Goal: Task Accomplishment & Management: Manage account settings

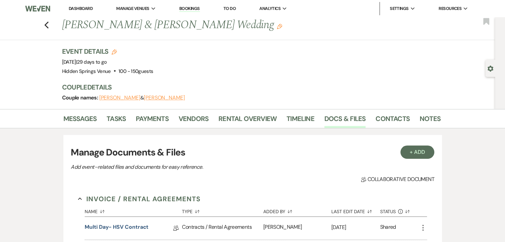
click at [85, 7] on link "Dashboard" at bounding box center [81, 9] width 24 height 6
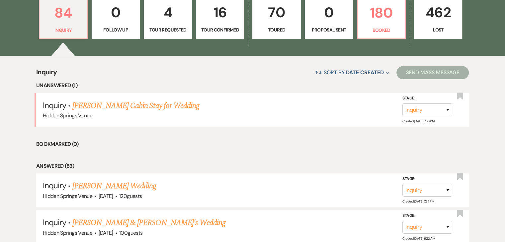
scroll to position [204, 0]
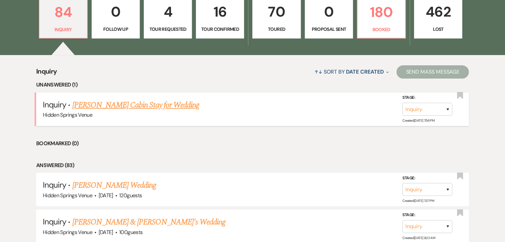
click at [166, 106] on link "[PERSON_NAME] Cabin Stay for Wedding" at bounding box center [135, 105] width 127 height 12
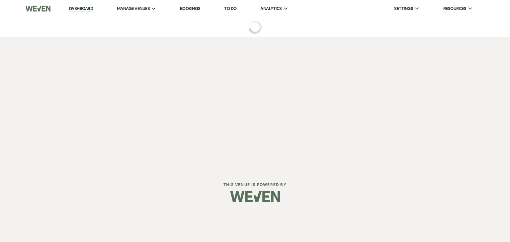
select select "5"
select select "13"
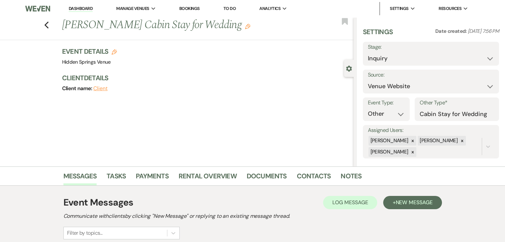
click at [86, 7] on link "Dashboard" at bounding box center [81, 9] width 24 height 6
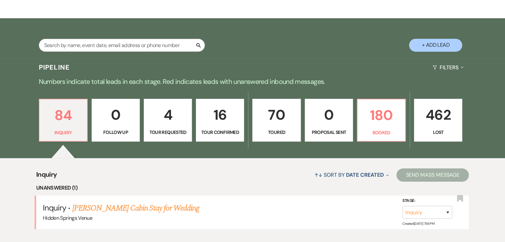
scroll to position [101, 0]
click at [376, 124] on p "180" at bounding box center [382, 115] width 40 height 22
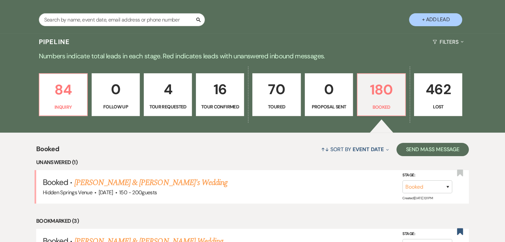
scroll to position [127, 0]
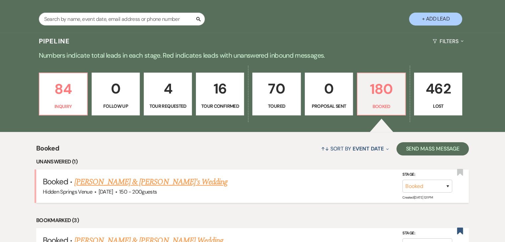
click at [181, 184] on link "[PERSON_NAME] & [PERSON_NAME]'s Wedding" at bounding box center [150, 182] width 153 height 12
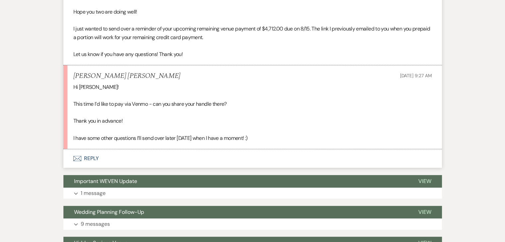
scroll to position [233, 0]
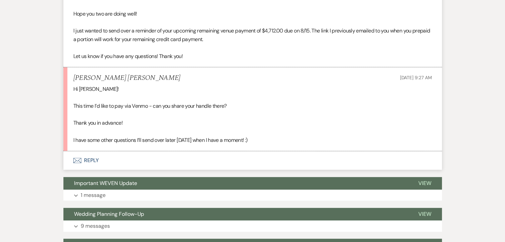
click at [92, 160] on button "Envelope Reply" at bounding box center [252, 160] width 378 height 19
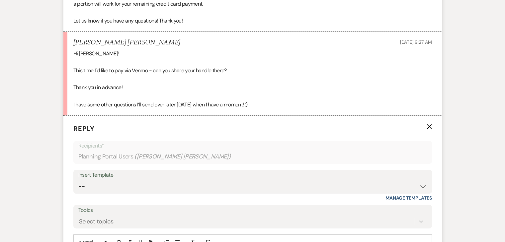
scroll to position [361, 0]
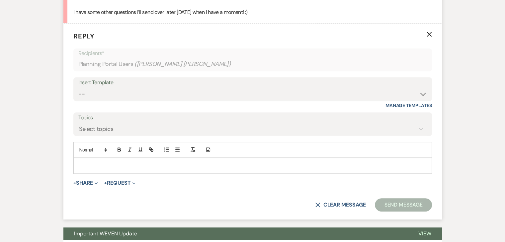
click at [191, 166] on p at bounding box center [253, 165] width 348 height 7
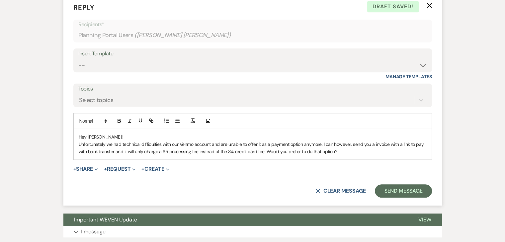
scroll to position [394, 0]
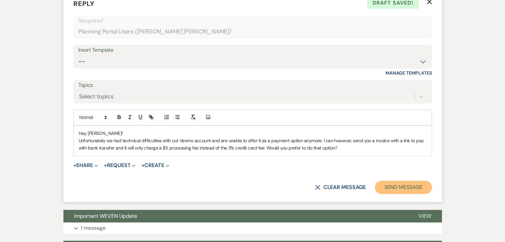
click at [390, 186] on button "Send Message" at bounding box center [403, 187] width 57 height 13
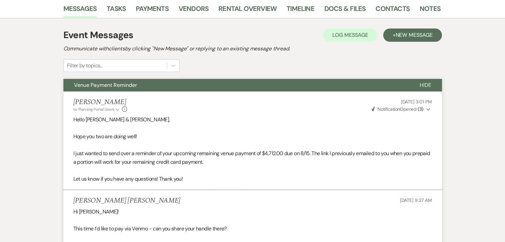
scroll to position [0, 0]
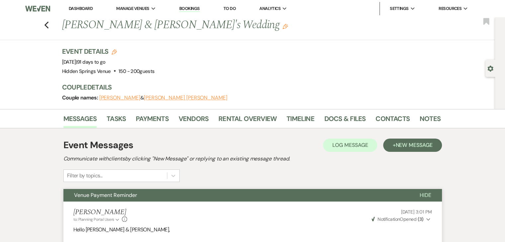
click at [80, 5] on li "Dashboard" at bounding box center [80, 8] width 31 height 13
click at [82, 7] on link "Dashboard" at bounding box center [81, 9] width 24 height 6
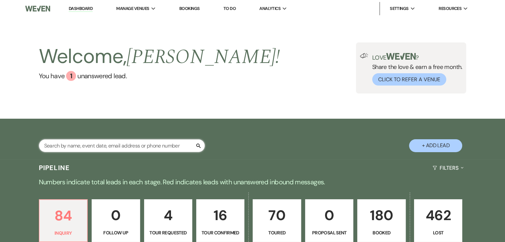
click at [165, 144] on input "text" at bounding box center [122, 145] width 166 height 13
type input "[PERSON_NAME]"
select select "5"
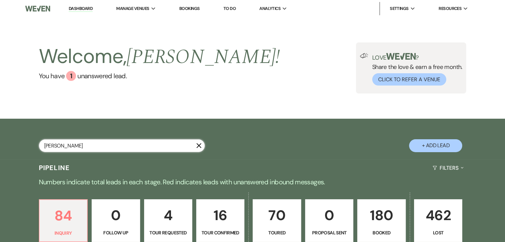
select select "8"
select select "5"
select select "8"
select select "11"
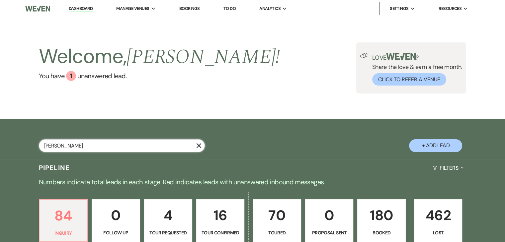
select select "8"
select select "6"
select select "8"
select select "6"
select select "8"
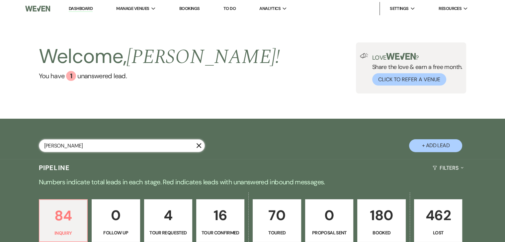
select select "4"
select select "8"
select select "5"
select select "8"
select select "5"
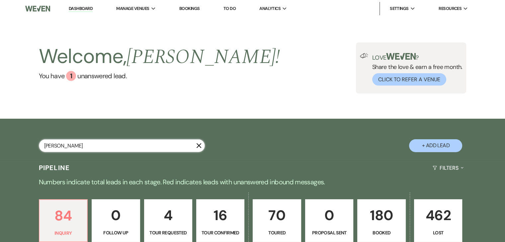
select select "8"
select select "6"
select select "8"
select select "4"
select select "8"
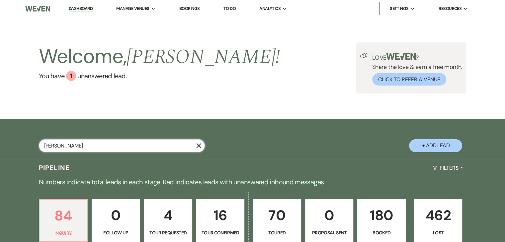
select select "4"
select select "8"
select select "4"
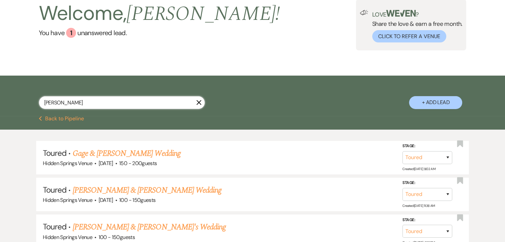
scroll to position [42, 0]
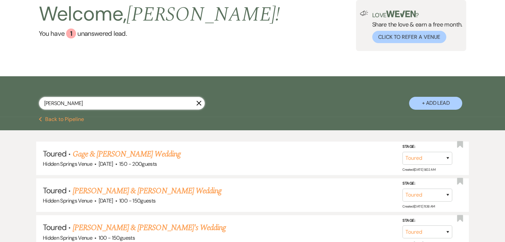
type input "[PERSON_NAME]"
click at [200, 102] on icon "X" at bounding box center [198, 103] width 5 height 5
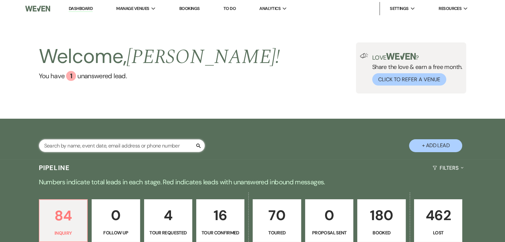
click at [110, 148] on input "text" at bounding box center [122, 145] width 166 height 13
type input "[PERSON_NAME]"
select select "5"
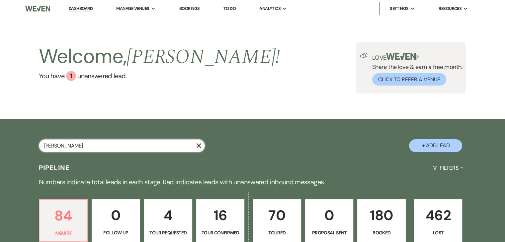
select select "8"
select select "5"
select select "8"
select select "11"
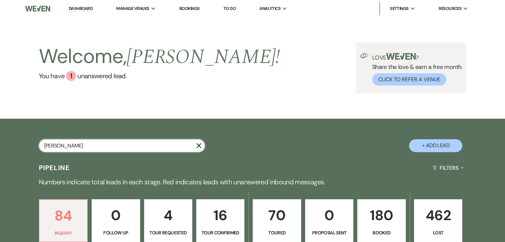
select select "8"
select select "6"
select select "8"
select select "6"
select select "8"
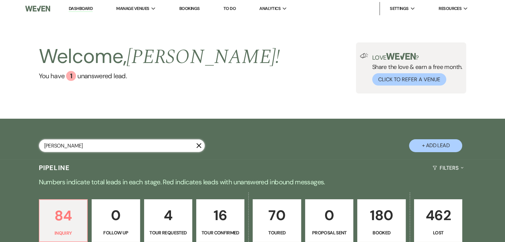
select select "4"
select select "8"
select select "5"
select select "8"
select select "5"
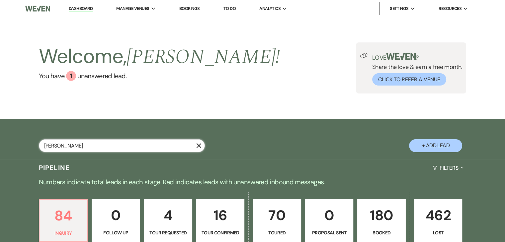
select select "8"
select select "6"
select select "8"
select select "4"
select select "8"
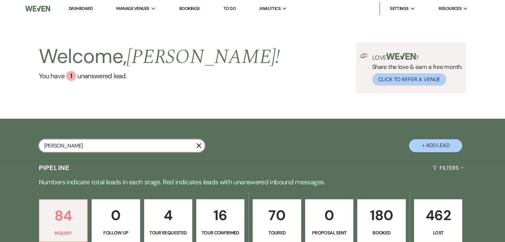
select select "4"
select select "8"
select select "4"
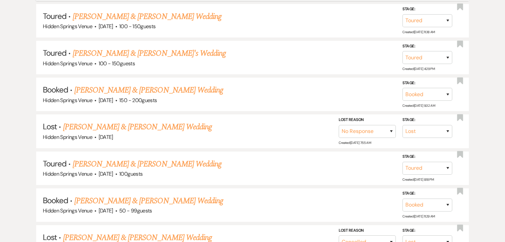
scroll to position [218, 0]
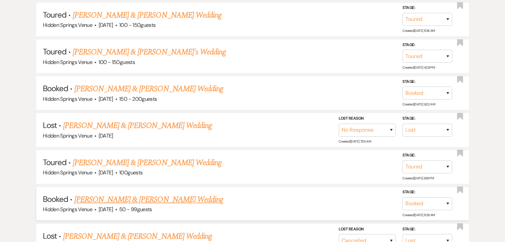
type input "[PERSON_NAME]"
click at [132, 196] on link "[PERSON_NAME] & [PERSON_NAME] Wedding" at bounding box center [148, 200] width 149 height 12
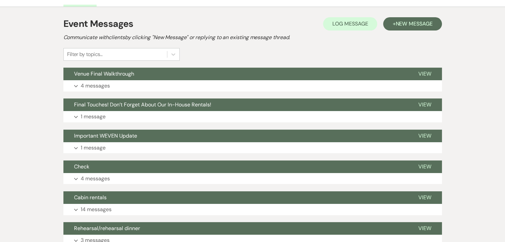
scroll to position [116, 0]
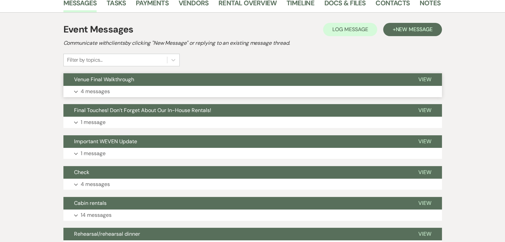
click at [161, 89] on button "Expand 4 messages" at bounding box center [252, 91] width 378 height 11
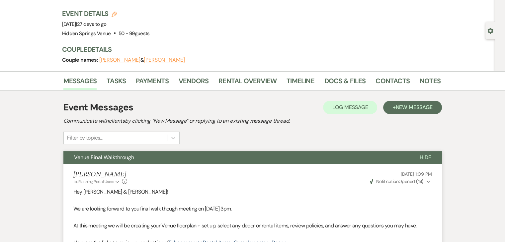
scroll to position [37, 0]
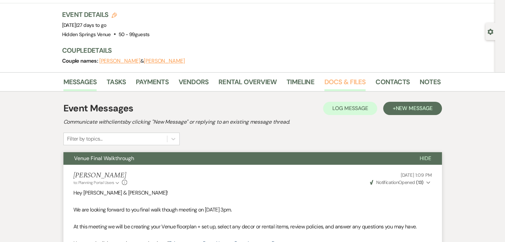
click at [336, 80] on link "Docs & Files" at bounding box center [344, 84] width 41 height 15
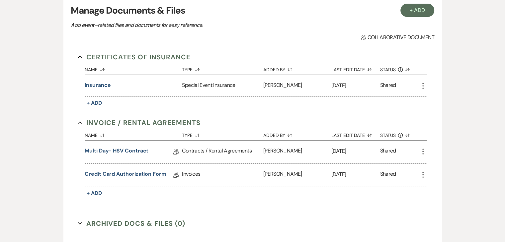
scroll to position [146, 0]
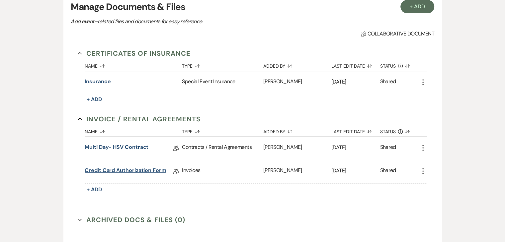
click at [133, 173] on link "Credit Card Authorization Form" at bounding box center [126, 172] width 82 height 10
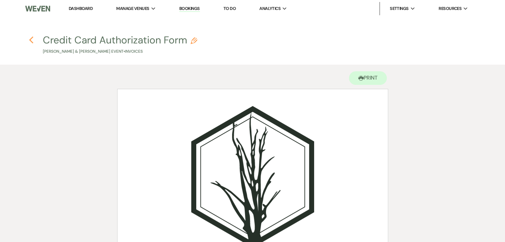
click at [32, 39] on icon "Previous" at bounding box center [31, 40] width 5 height 8
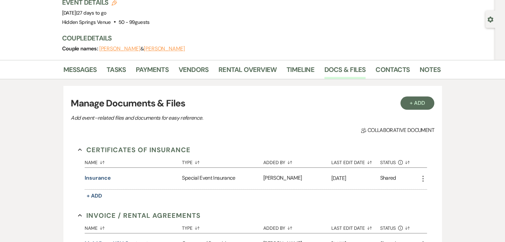
scroll to position [49, 0]
click at [83, 72] on link "Messages" at bounding box center [80, 72] width 34 height 15
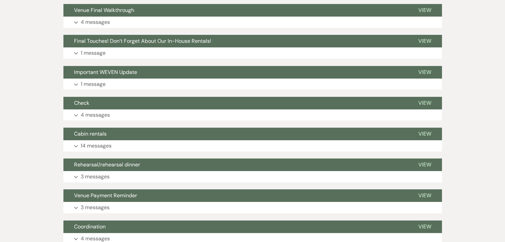
scroll to position [186, 0]
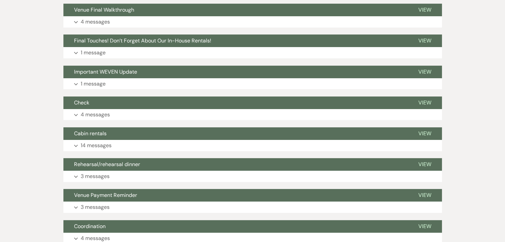
click at [187, 131] on button "Cabin rentals" at bounding box center [235, 133] width 344 height 13
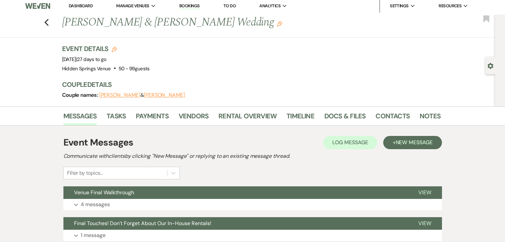
scroll to position [0, 0]
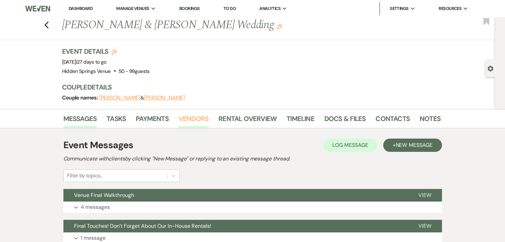
click at [193, 116] on link "Vendors" at bounding box center [194, 121] width 30 height 15
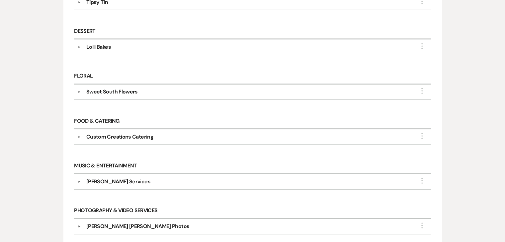
scroll to position [203, 0]
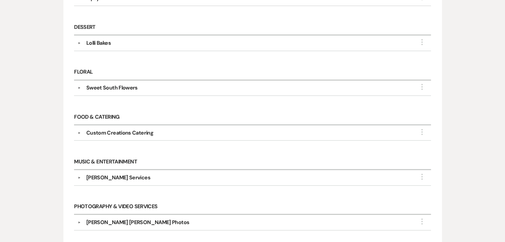
click at [141, 132] on div "Custom Creations Catering" at bounding box center [119, 133] width 67 height 8
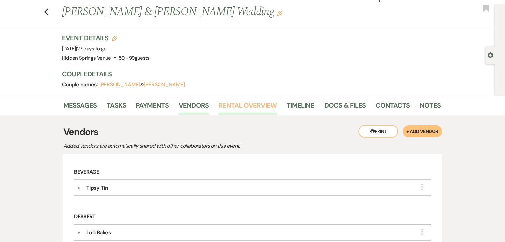
scroll to position [0, 0]
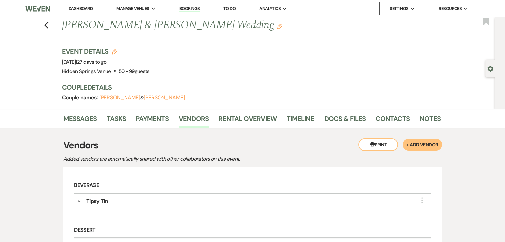
click at [73, 6] on link "Dashboard" at bounding box center [81, 9] width 24 height 6
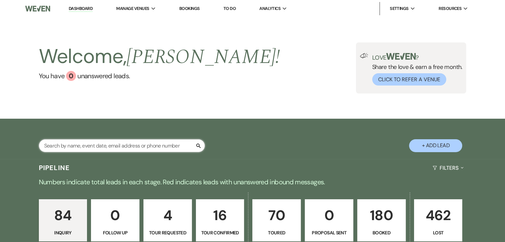
click at [114, 149] on input "text" at bounding box center [122, 145] width 166 height 13
type input "hea"
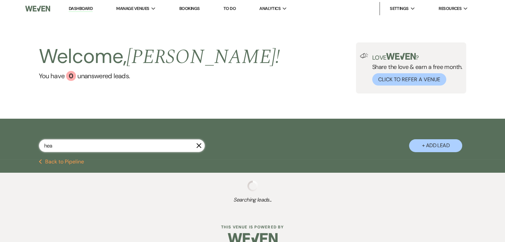
select select "8"
select select "1"
select select "5"
select select "8"
select select "5"
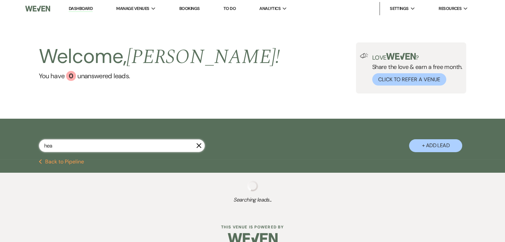
select select "8"
select select "11"
select select "8"
select select "5"
select select "8"
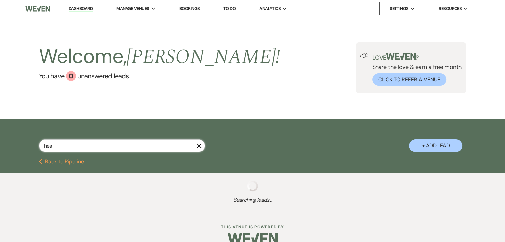
select select "4"
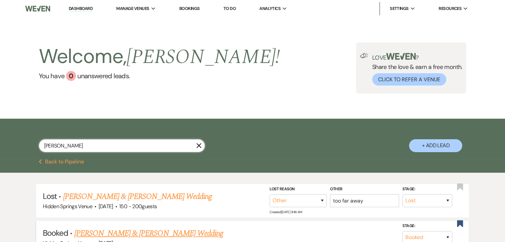
type input "[PERSON_NAME]"
click at [136, 237] on link "[PERSON_NAME] & [PERSON_NAME] Wedding" at bounding box center [148, 234] width 149 height 12
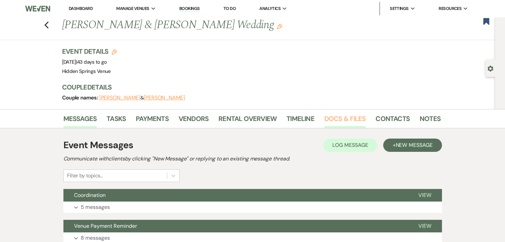
click at [340, 116] on link "Docs & Files" at bounding box center [344, 121] width 41 height 15
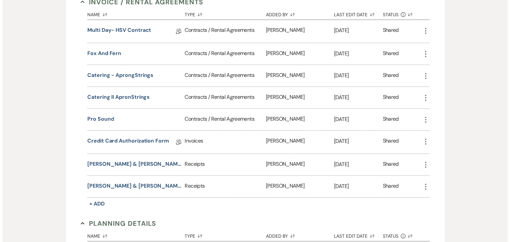
scroll to position [198, 0]
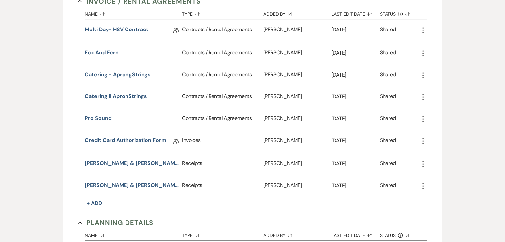
click at [107, 49] on button "Fox and Fern" at bounding box center [102, 53] width 34 height 8
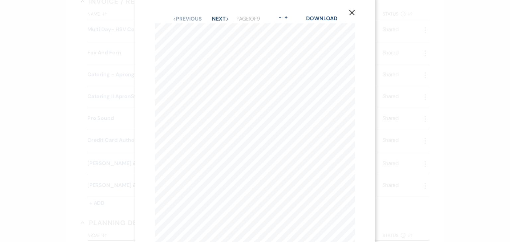
scroll to position [5, 0]
click at [214, 19] on button "Next Next" at bounding box center [220, 18] width 17 height 5
click at [184, 22] on button "Previous Previous" at bounding box center [186, 24] width 29 height 5
click at [218, 24] on button "Next Next" at bounding box center [220, 24] width 17 height 5
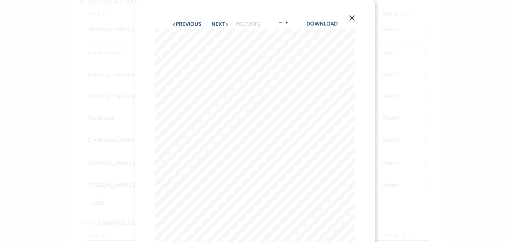
click at [352, 20] on icon "X" at bounding box center [352, 18] width 6 height 6
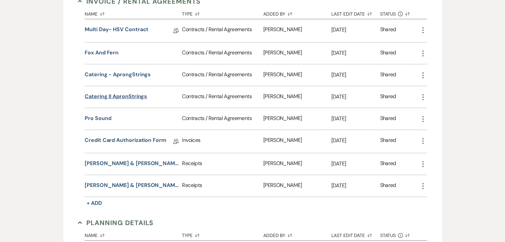
click at [135, 96] on button "Catering II ApronStrings" at bounding box center [116, 97] width 62 height 8
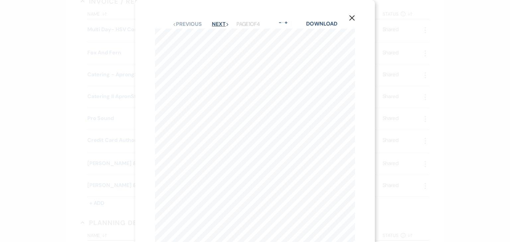
click at [214, 24] on button "Next Next" at bounding box center [220, 24] width 17 height 5
click at [211, 25] on button "Next Next" at bounding box center [219, 24] width 17 height 5
click at [215, 25] on button "Next Next" at bounding box center [219, 24] width 17 height 5
click at [353, 19] on icon "X" at bounding box center [352, 18] width 6 height 6
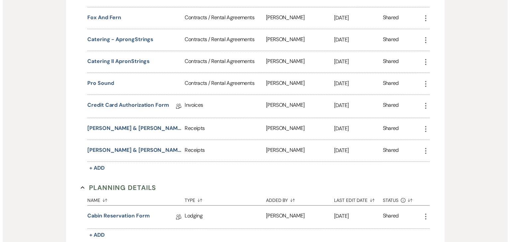
scroll to position [227, 0]
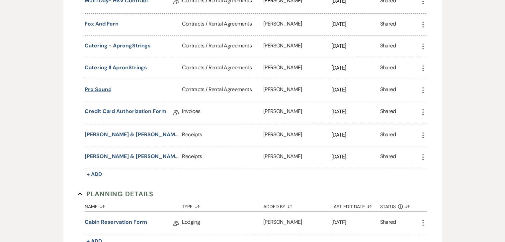
click at [93, 89] on button "Pro Sound" at bounding box center [98, 90] width 27 height 8
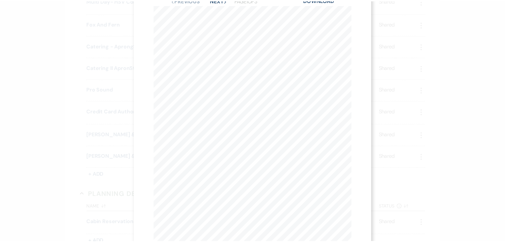
scroll to position [0, 0]
click at [352, 18] on use "button" at bounding box center [351, 17] width 5 height 5
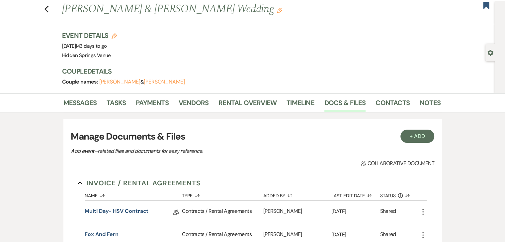
scroll to position [16, 0]
